Goal: Task Accomplishment & Management: Use online tool/utility

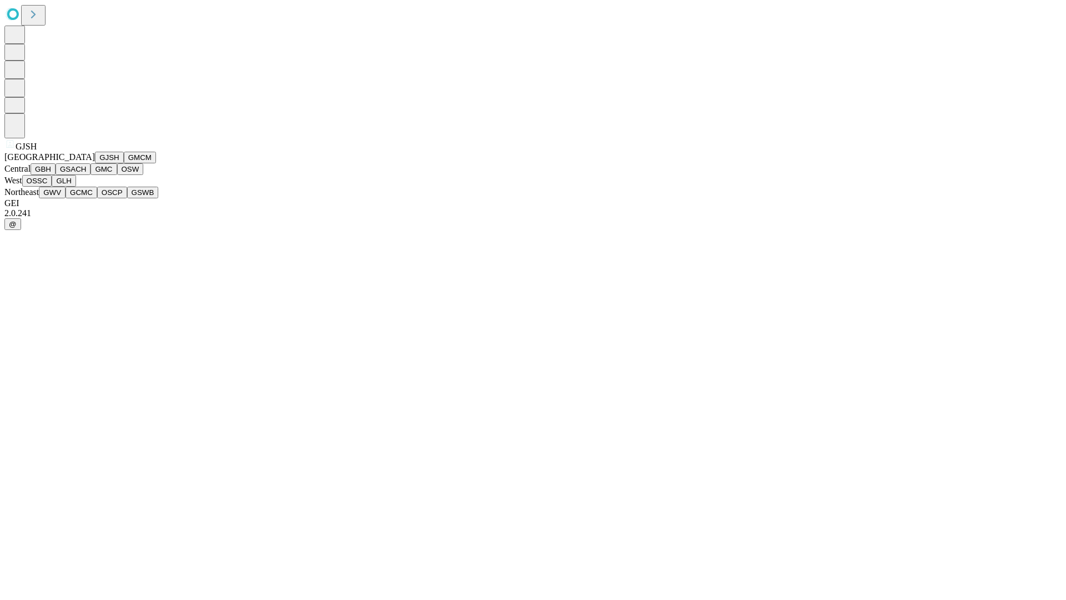
click at [95, 163] on button "GJSH" at bounding box center [109, 158] width 29 height 12
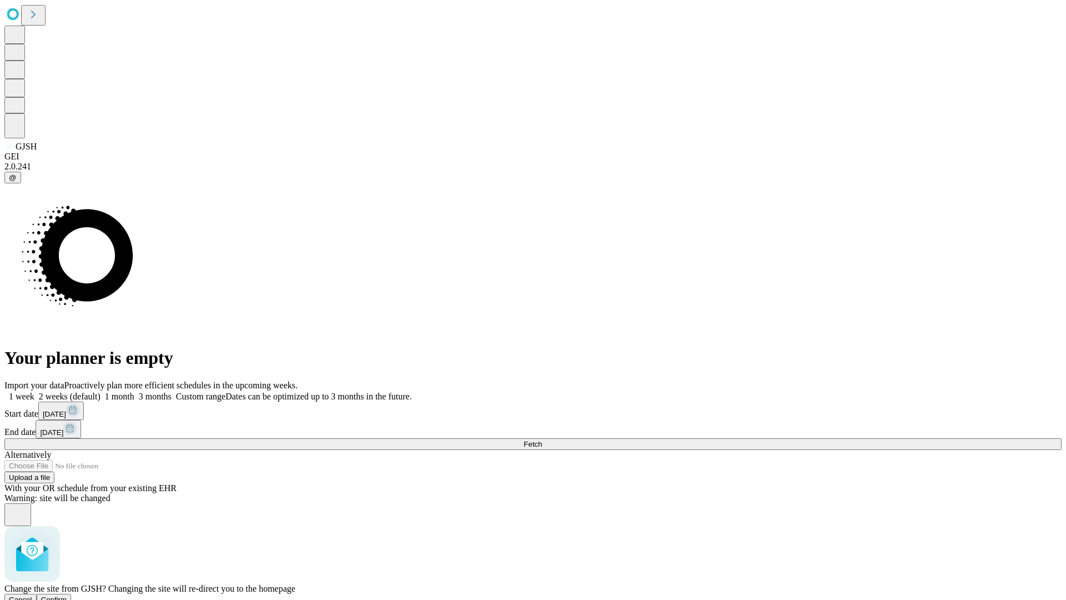
click at [67, 595] on span "Confirm" at bounding box center [54, 599] width 26 height 8
click at [100, 391] on label "2 weeks (default)" at bounding box center [67, 395] width 66 height 9
click at [542, 440] on span "Fetch" at bounding box center [533, 444] width 18 height 8
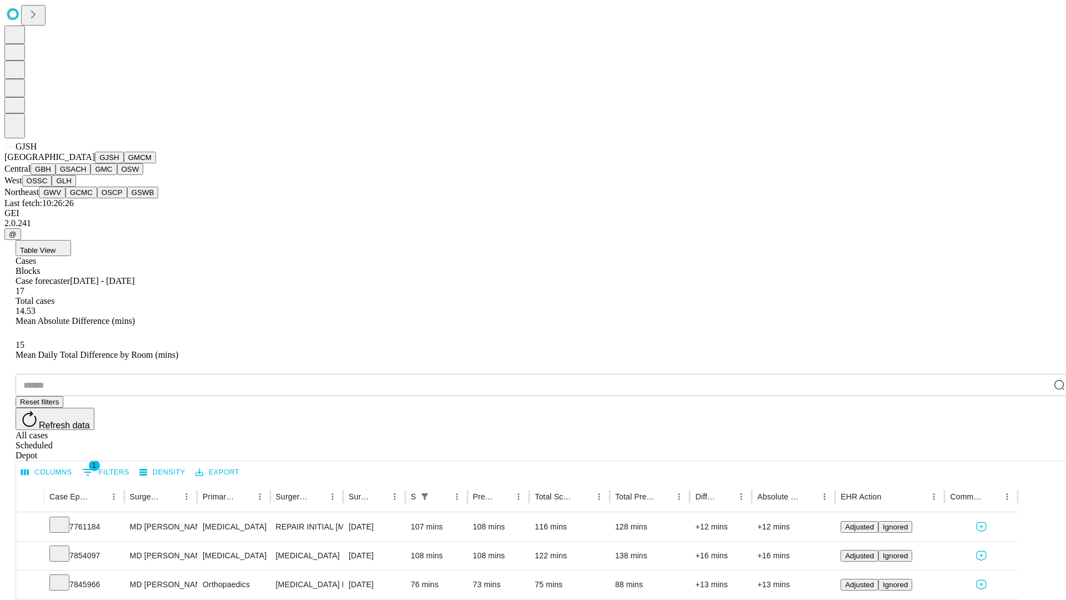
click at [124, 163] on button "GMCM" at bounding box center [140, 158] width 32 height 12
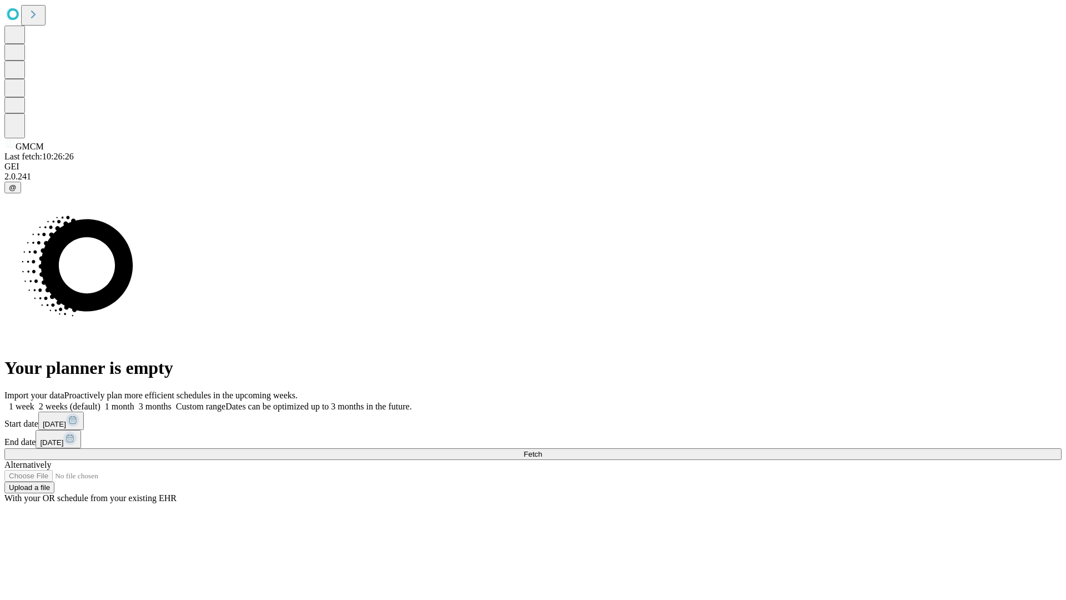
click at [100, 401] on label "2 weeks (default)" at bounding box center [67, 405] width 66 height 9
click at [542, 450] on span "Fetch" at bounding box center [533, 454] width 18 height 8
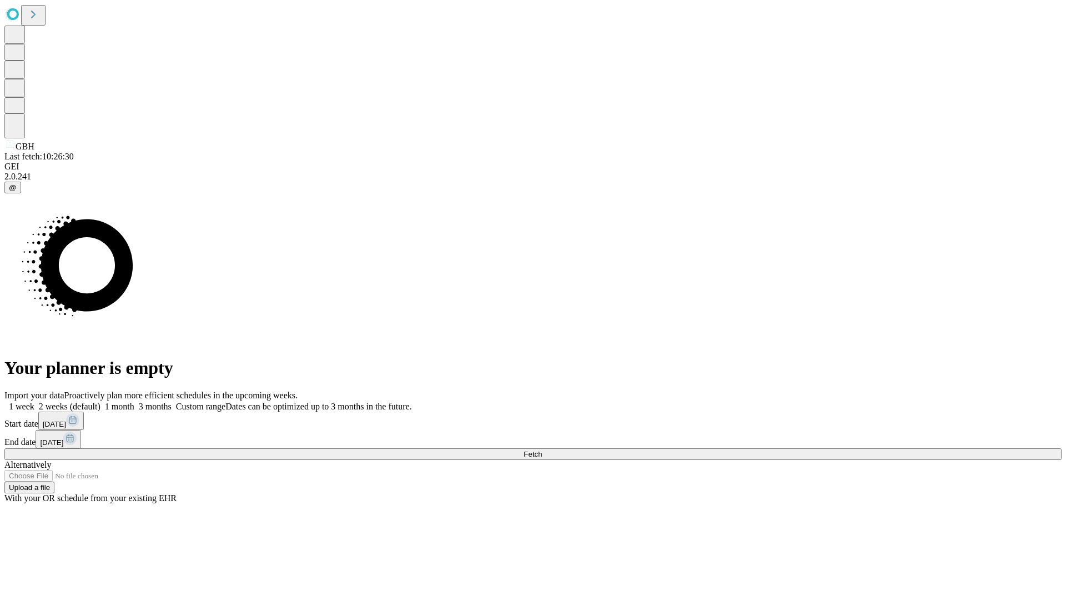
click at [542, 450] on span "Fetch" at bounding box center [533, 454] width 18 height 8
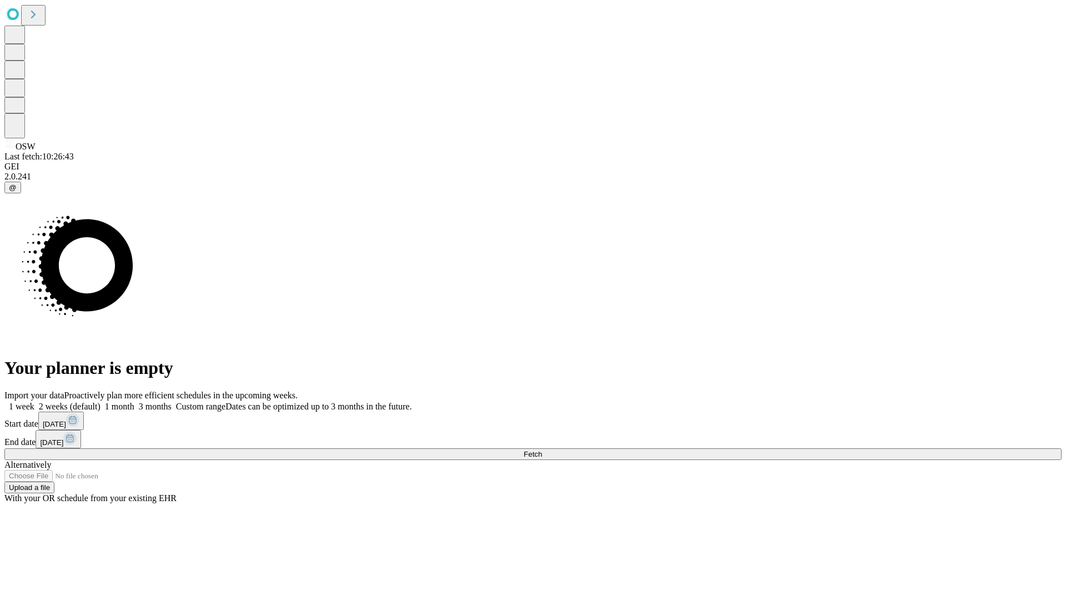
click at [100, 401] on label "2 weeks (default)" at bounding box center [67, 405] width 66 height 9
click at [542, 450] on span "Fetch" at bounding box center [533, 454] width 18 height 8
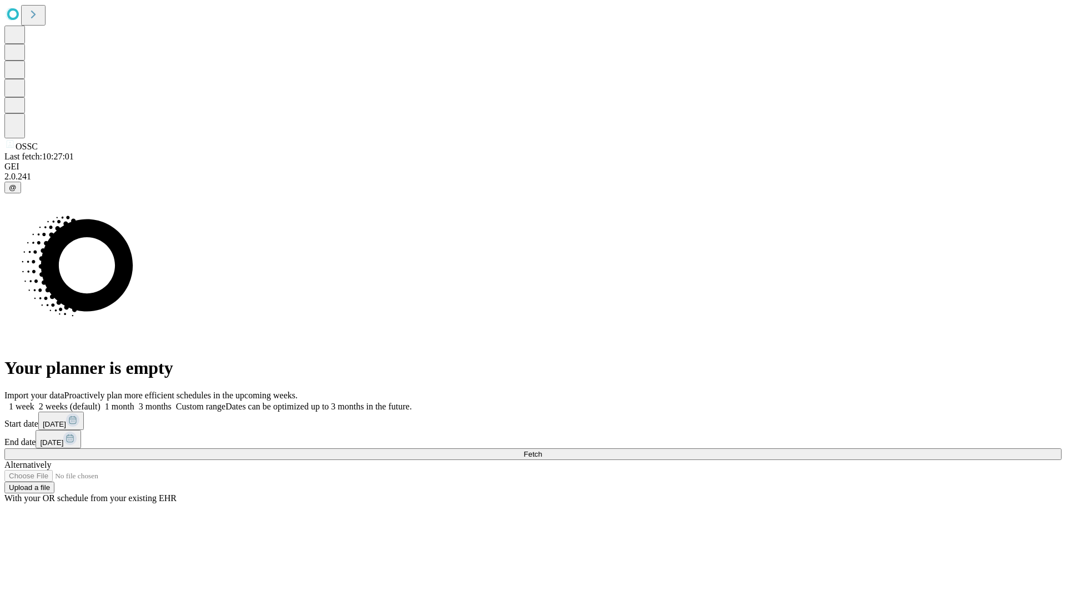
click at [100, 401] on label "2 weeks (default)" at bounding box center [67, 405] width 66 height 9
click at [542, 450] on span "Fetch" at bounding box center [533, 454] width 18 height 8
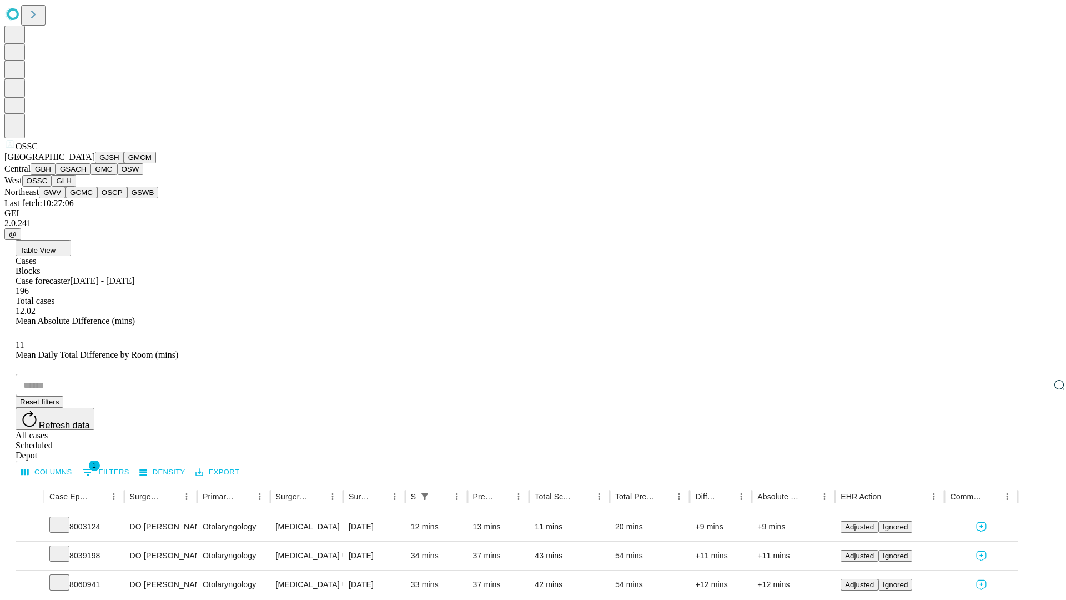
click at [76, 187] on button "GLH" at bounding box center [64, 181] width 24 height 12
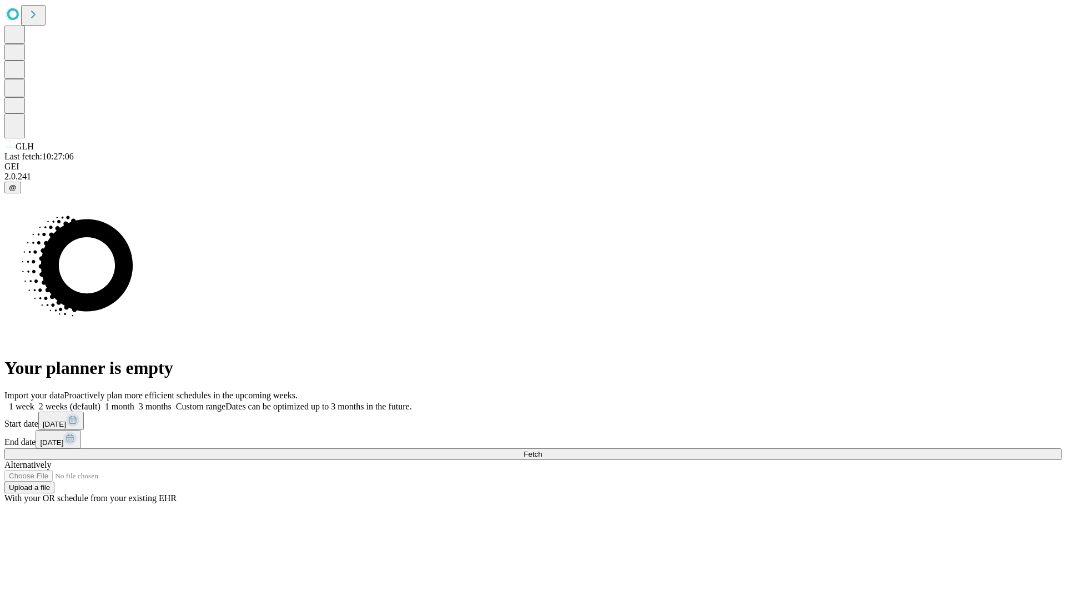
click at [100, 401] on label "2 weeks (default)" at bounding box center [67, 405] width 66 height 9
click at [542, 450] on span "Fetch" at bounding box center [533, 454] width 18 height 8
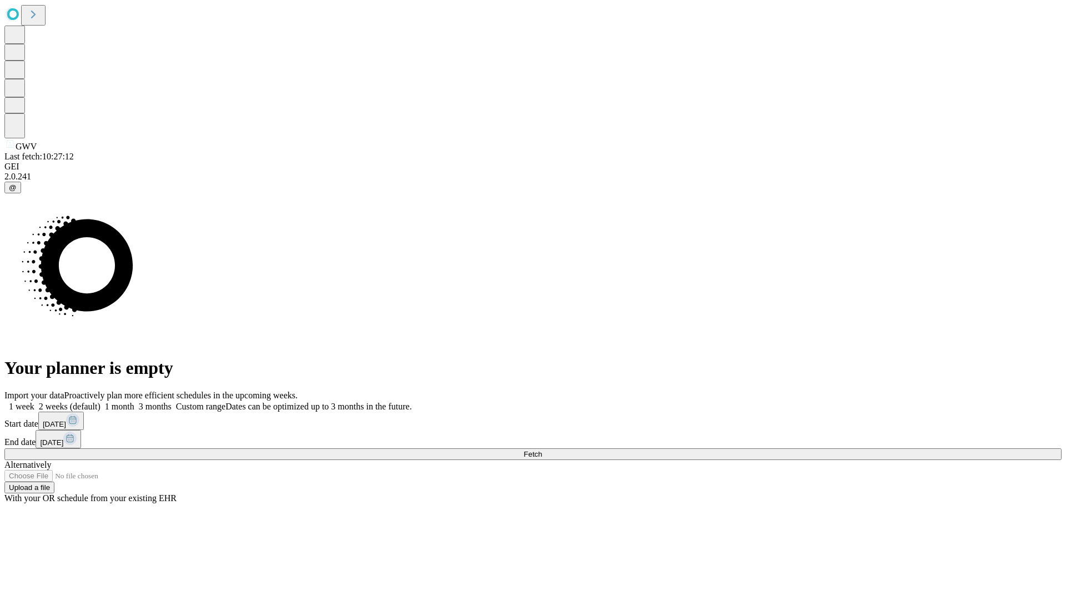
click at [100, 401] on label "2 weeks (default)" at bounding box center [67, 405] width 66 height 9
click at [542, 450] on span "Fetch" at bounding box center [533, 454] width 18 height 8
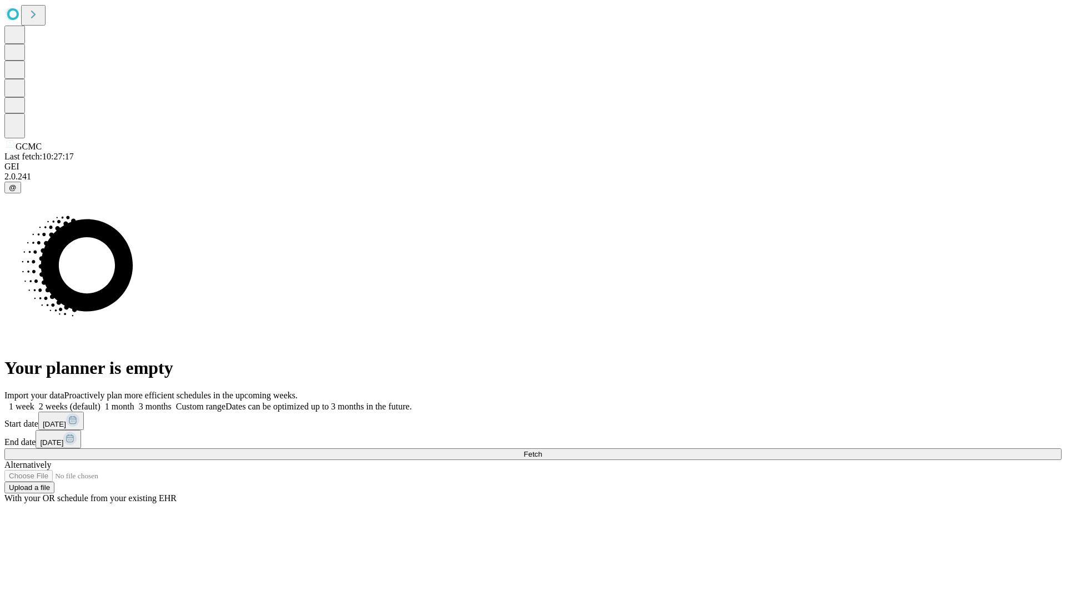
click at [100, 401] on label "2 weeks (default)" at bounding box center [67, 405] width 66 height 9
click at [542, 450] on span "Fetch" at bounding box center [533, 454] width 18 height 8
